Goal: Task Accomplishment & Management: Use online tool/utility

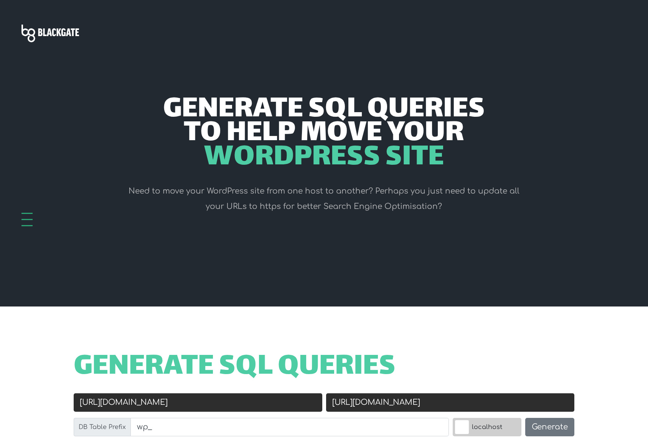
scroll to position [154, 0]
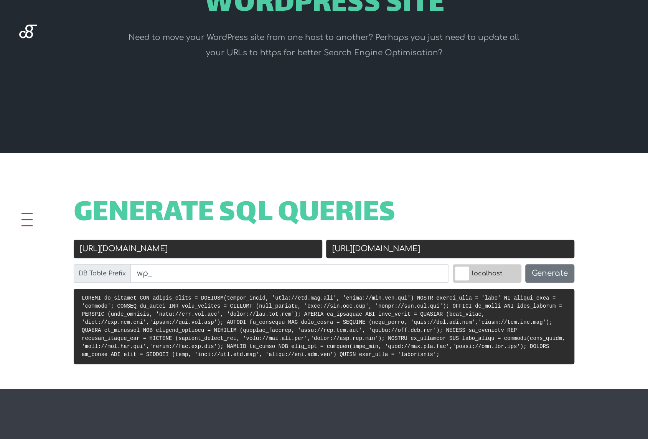
click at [141, 256] on input "[URL][DOMAIN_NAME]" at bounding box center [198, 249] width 249 height 18
drag, startPoint x: 141, startPoint y: 253, endPoint x: 72, endPoint y: 253, distance: 69.1
click at [72, 253] on div "Old URL [URL][DOMAIN_NAME]" at bounding box center [198, 252] width 253 height 25
paste input "s://[DOMAIN_NAME][URL]"
drag, startPoint x: 128, startPoint y: 247, endPoint x: 111, endPoint y: 248, distance: 16.5
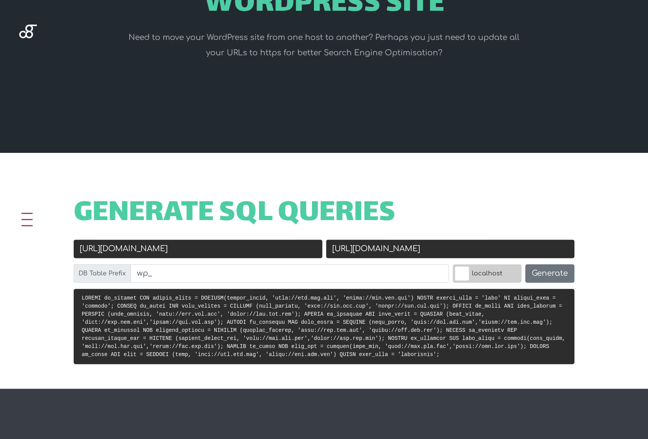
click at [111, 248] on input "[URL][DOMAIN_NAME]" at bounding box center [198, 249] width 249 height 18
type input "[URL][DOMAIN_NAME]"
click at [363, 251] on input "[URL][DOMAIN_NAME]" at bounding box center [450, 249] width 249 height 18
drag, startPoint x: 432, startPoint y: 251, endPoint x: 313, endPoint y: 248, distance: 119.5
click at [313, 248] on div "Old URL [URL][DOMAIN_NAME] New URL [URL][DOMAIN_NAME] DB Table Prefix wp_ local…" at bounding box center [324, 264] width 505 height 49
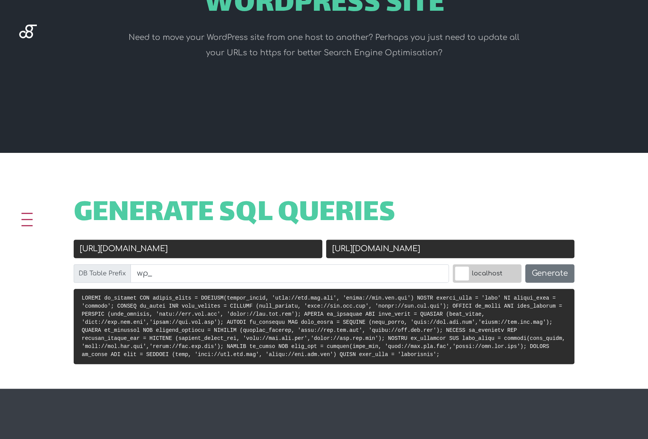
paste input "[DOMAIN_NAME][URL]"
type input "[URL][DOMAIN_NAME]"
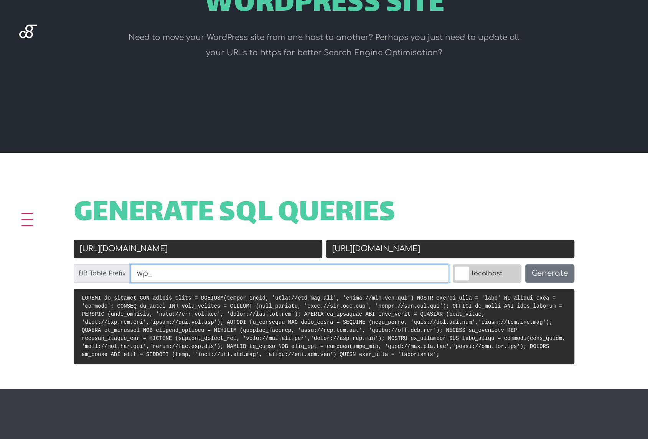
drag, startPoint x: 195, startPoint y: 273, endPoint x: 132, endPoint y: 276, distance: 63.0
click at [132, 276] on input "wp_" at bounding box center [290, 273] width 319 height 18
paste input "rc022ggv24_"
type input "wp_rc022ggv24_"
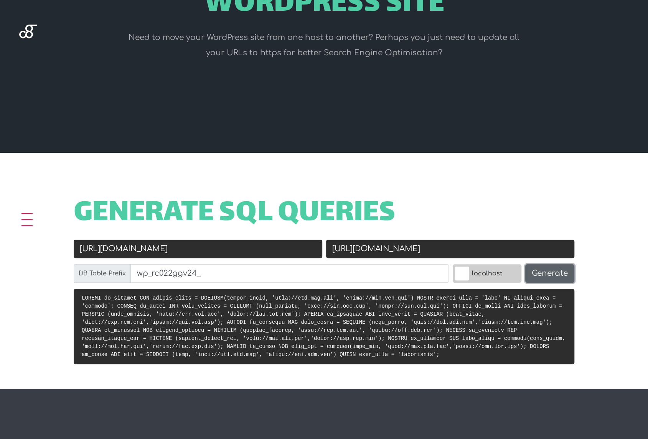
click at [536, 269] on button "Generate" at bounding box center [550, 273] width 49 height 18
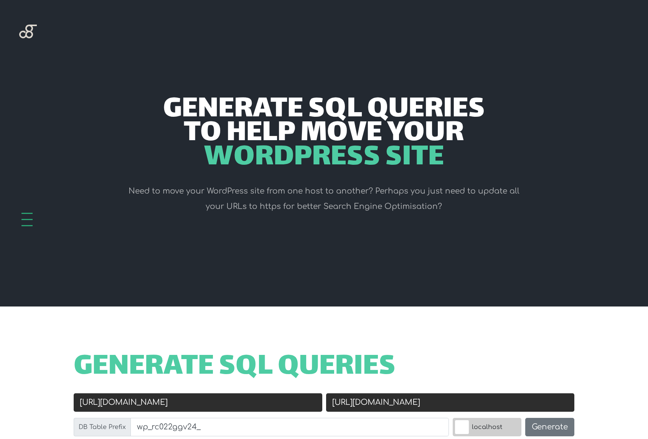
scroll to position [306, 0]
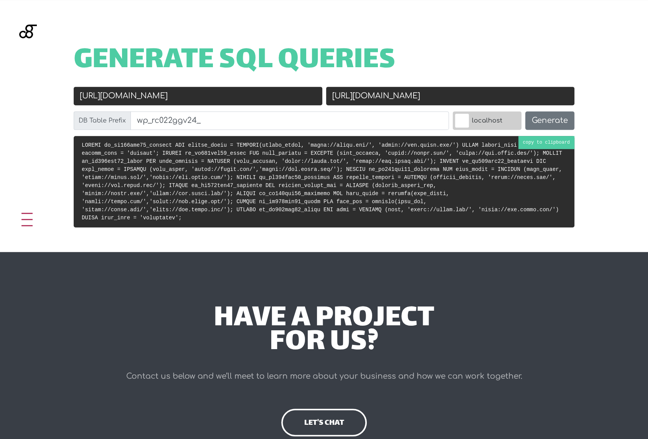
click at [540, 142] on code at bounding box center [322, 181] width 481 height 79
click at [319, 229] on div "Generate SQL Queries Old URL https://finkl.com/ New URL https://www.finkl.com/ …" at bounding box center [324, 126] width 648 height 252
